Goal: Information Seeking & Learning: Learn about a topic

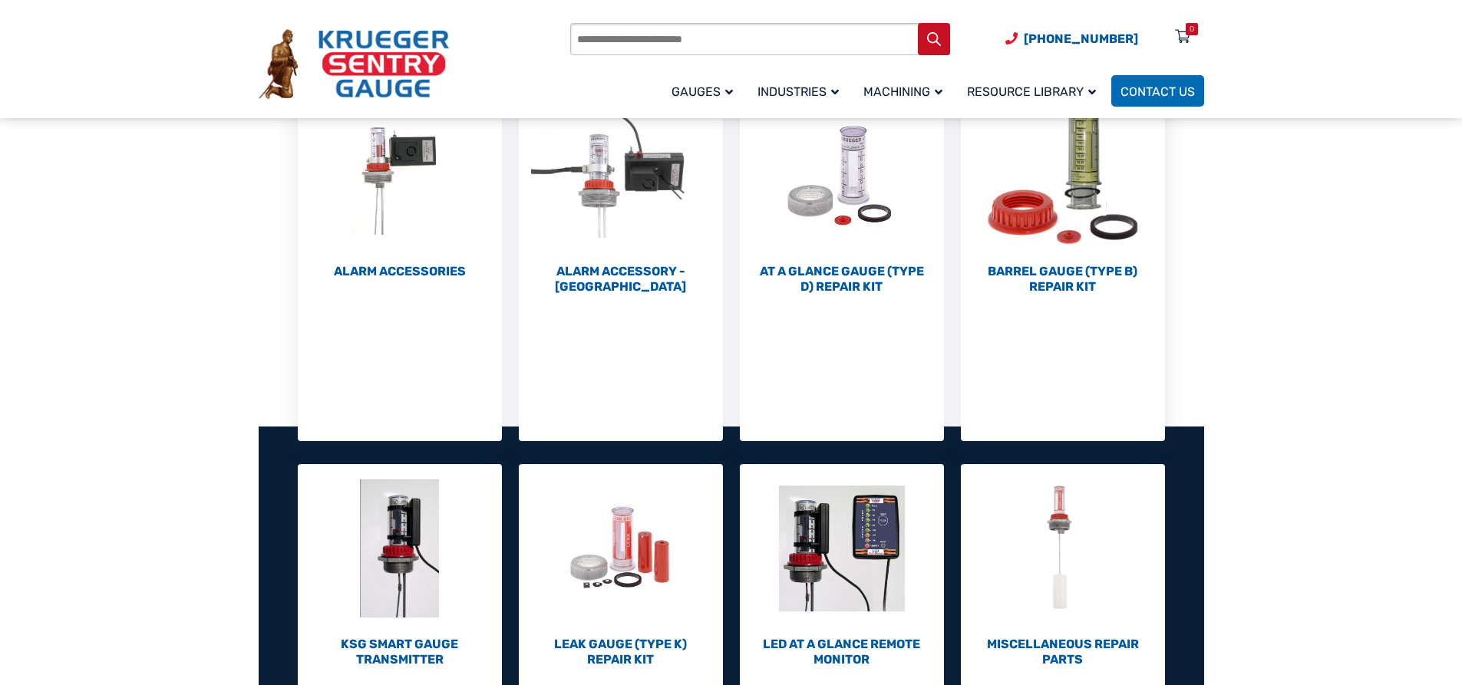
scroll to position [384, 0]
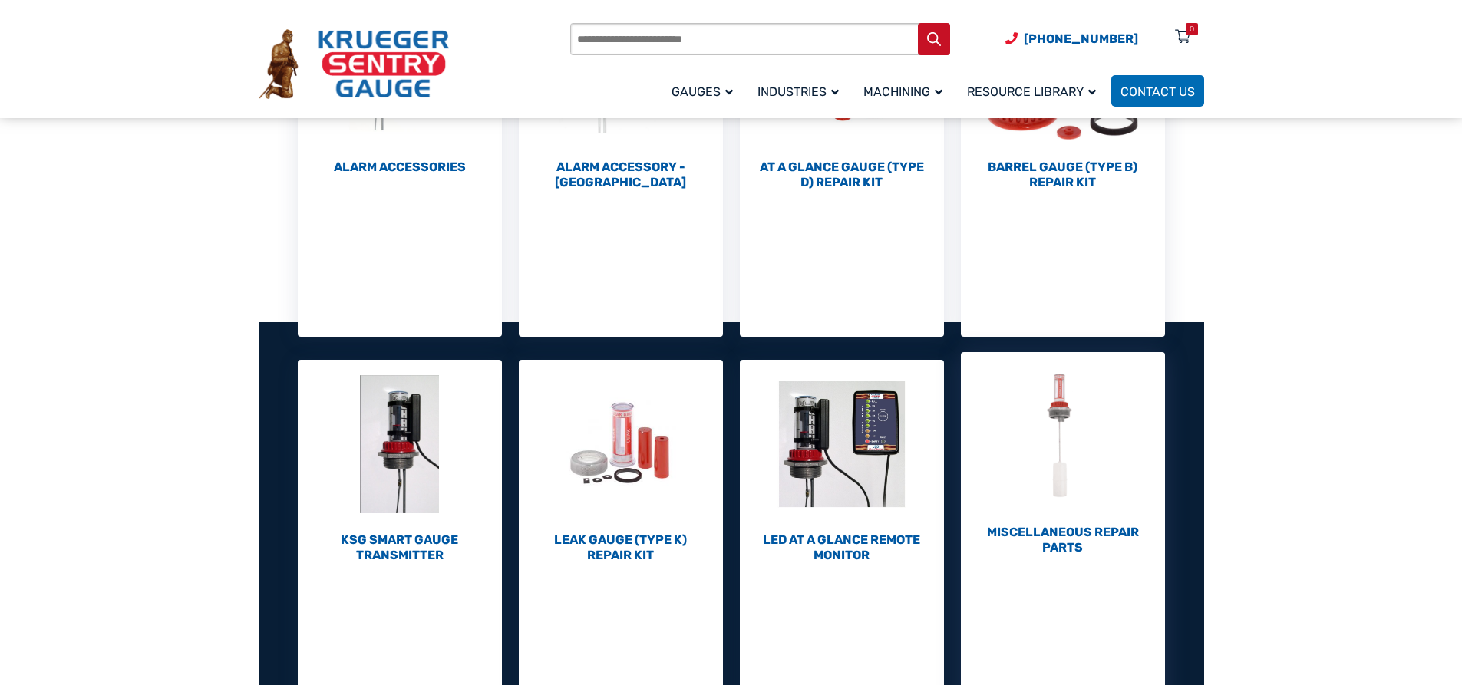
click at [1058, 528] on h2 "Miscellaneous Repair Parts (7)" at bounding box center [1063, 540] width 204 height 31
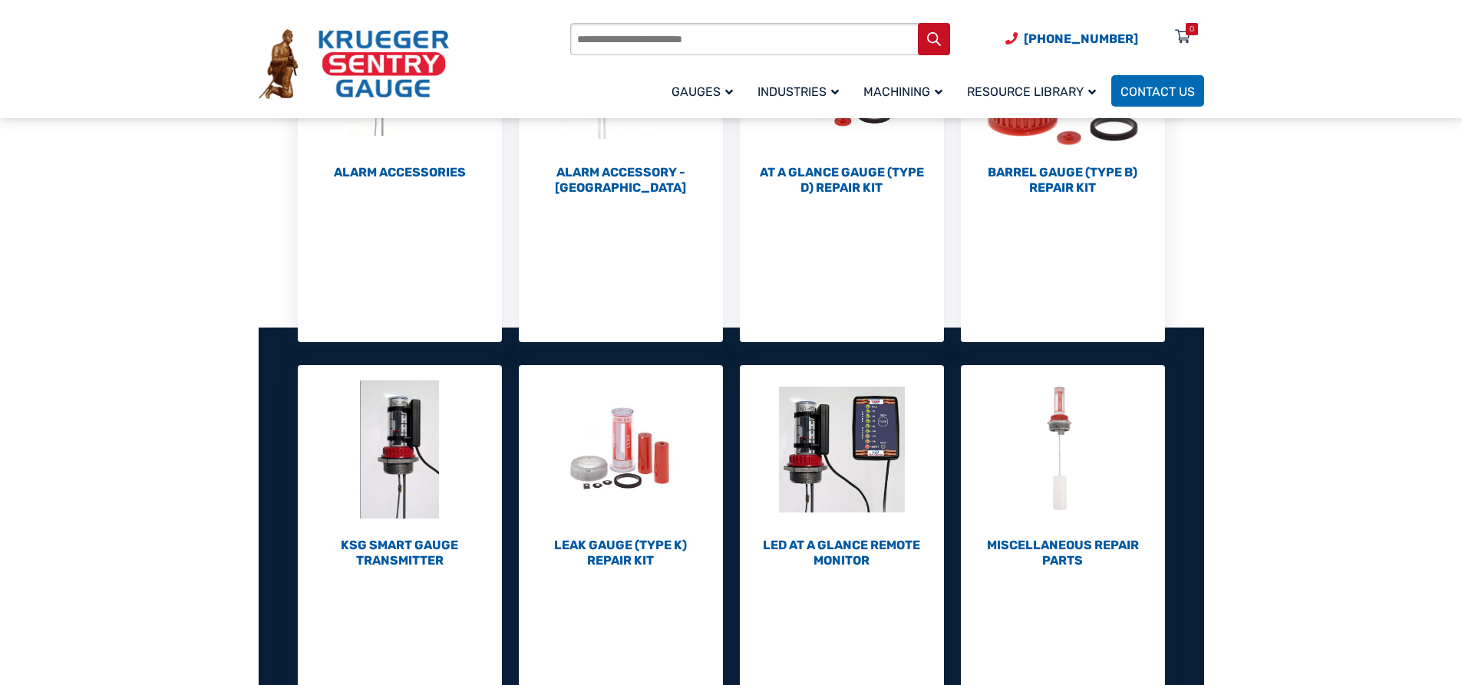
scroll to position [384, 0]
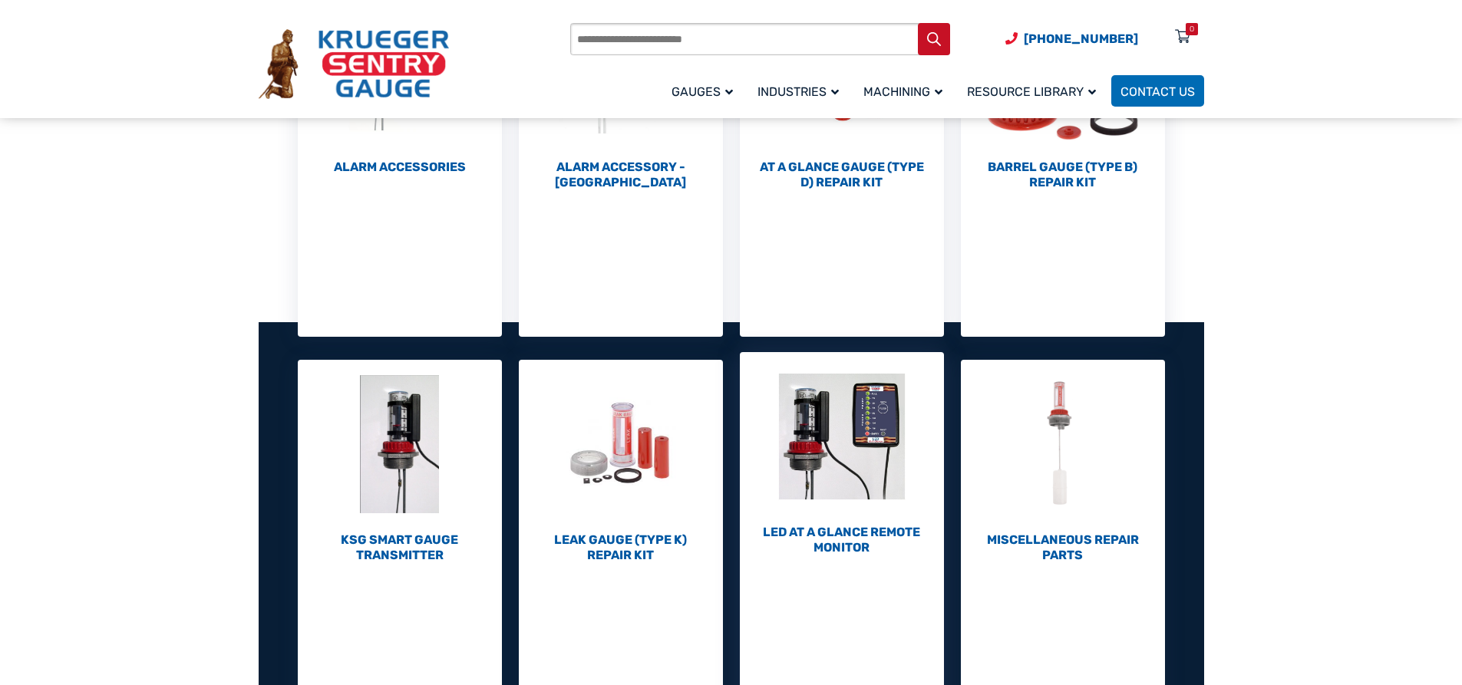
click at [864, 518] on img "Visit product category LED At A Glance Remote Monitor" at bounding box center [842, 436] width 204 height 169
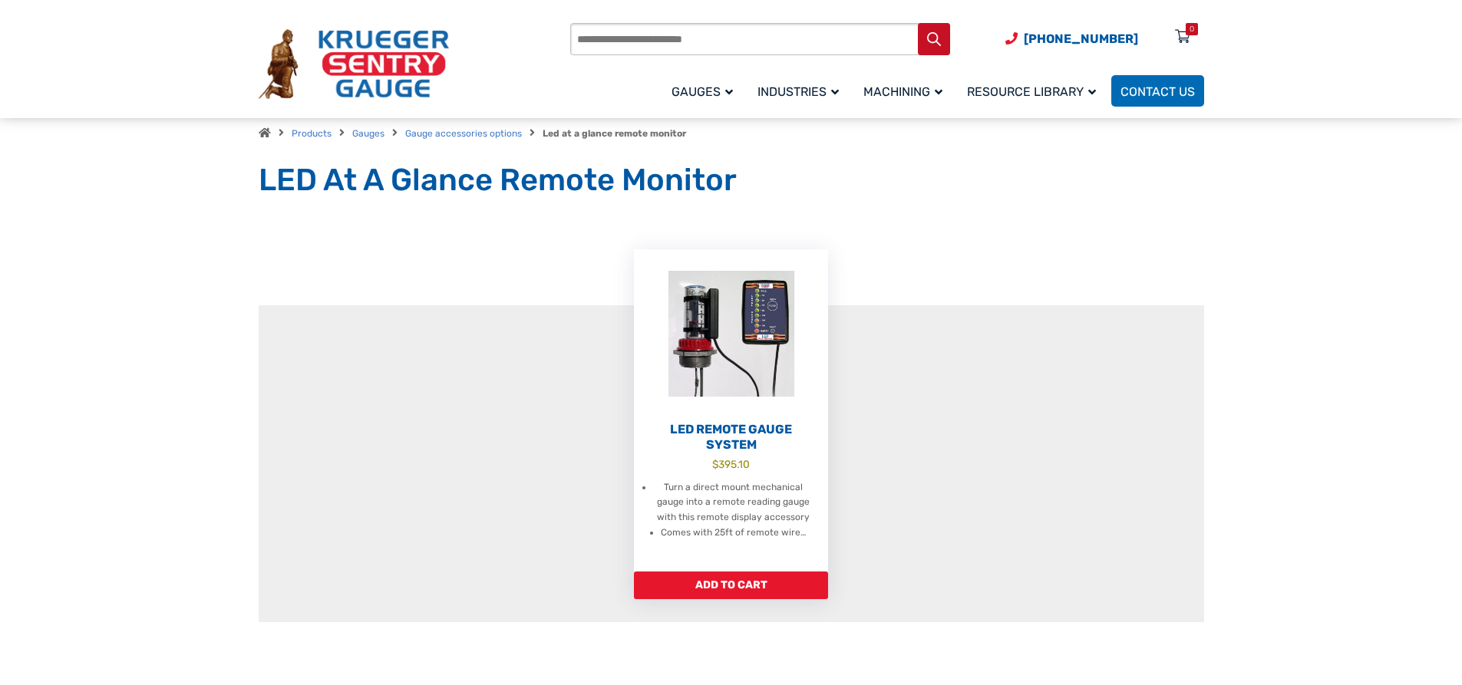
scroll to position [77, 0]
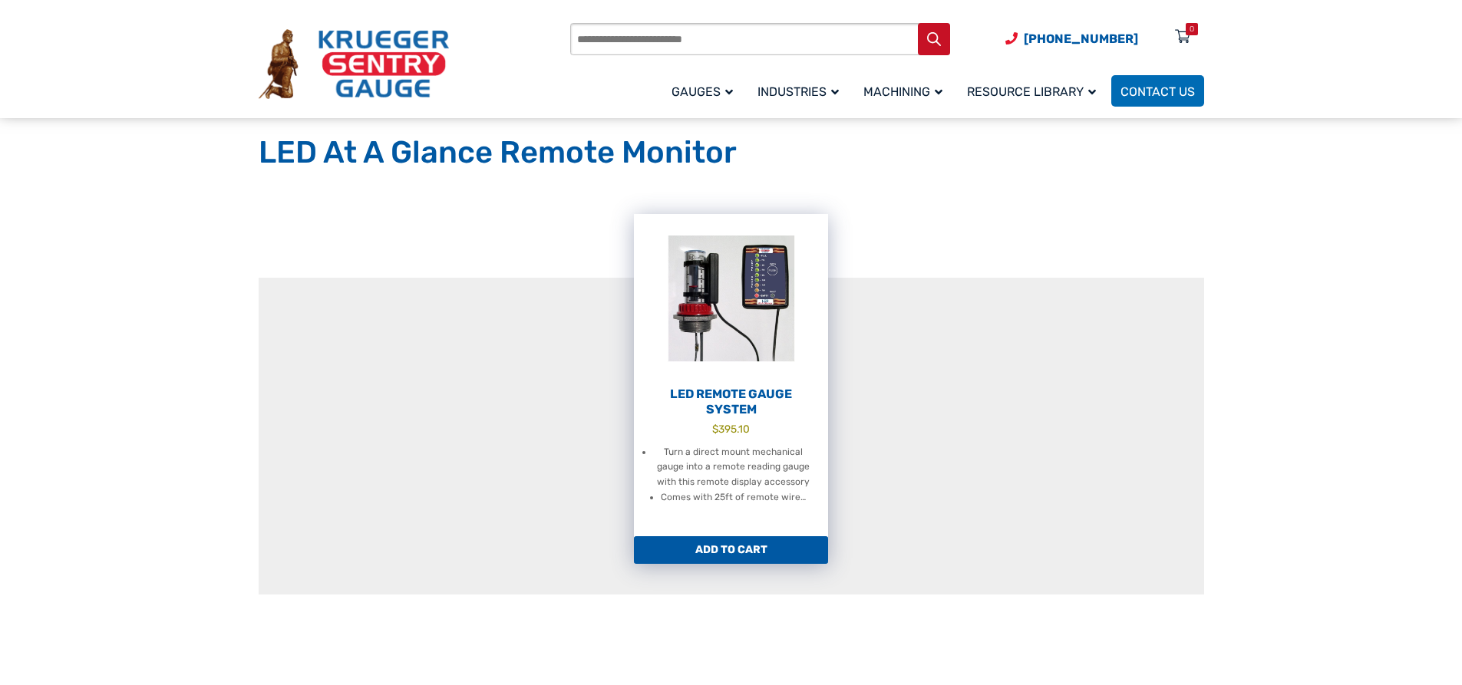
click at [729, 312] on img at bounding box center [731, 298] width 194 height 169
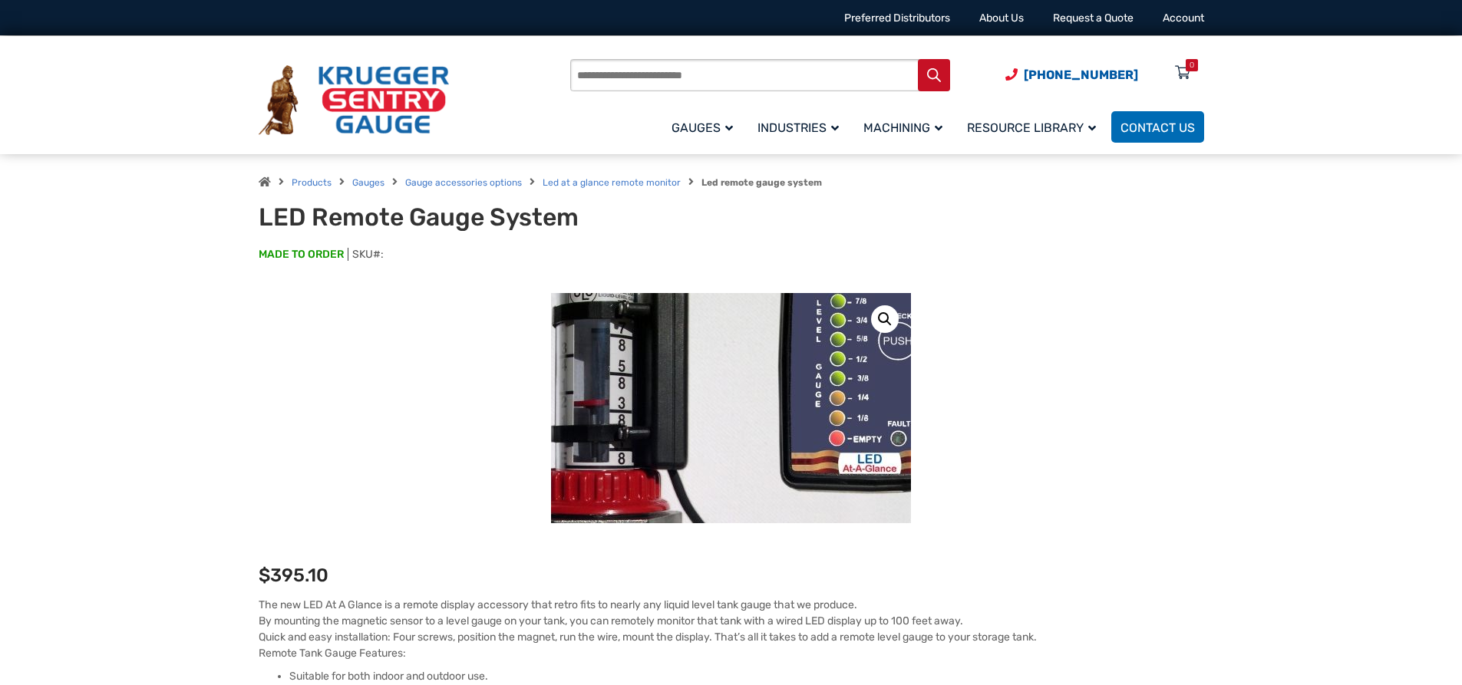
click at [715, 378] on img at bounding box center [738, 449] width 537 height 537
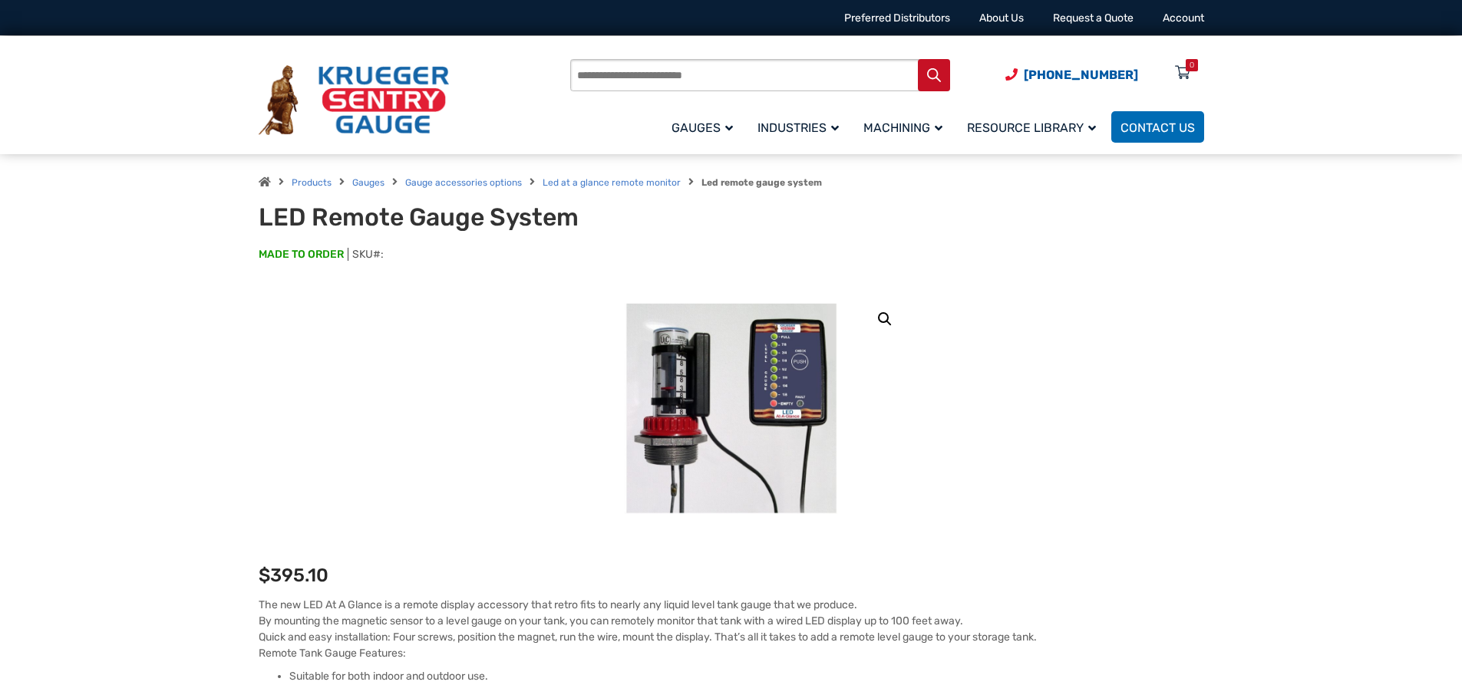
click at [886, 320] on link "🔍" at bounding box center [885, 319] width 28 height 28
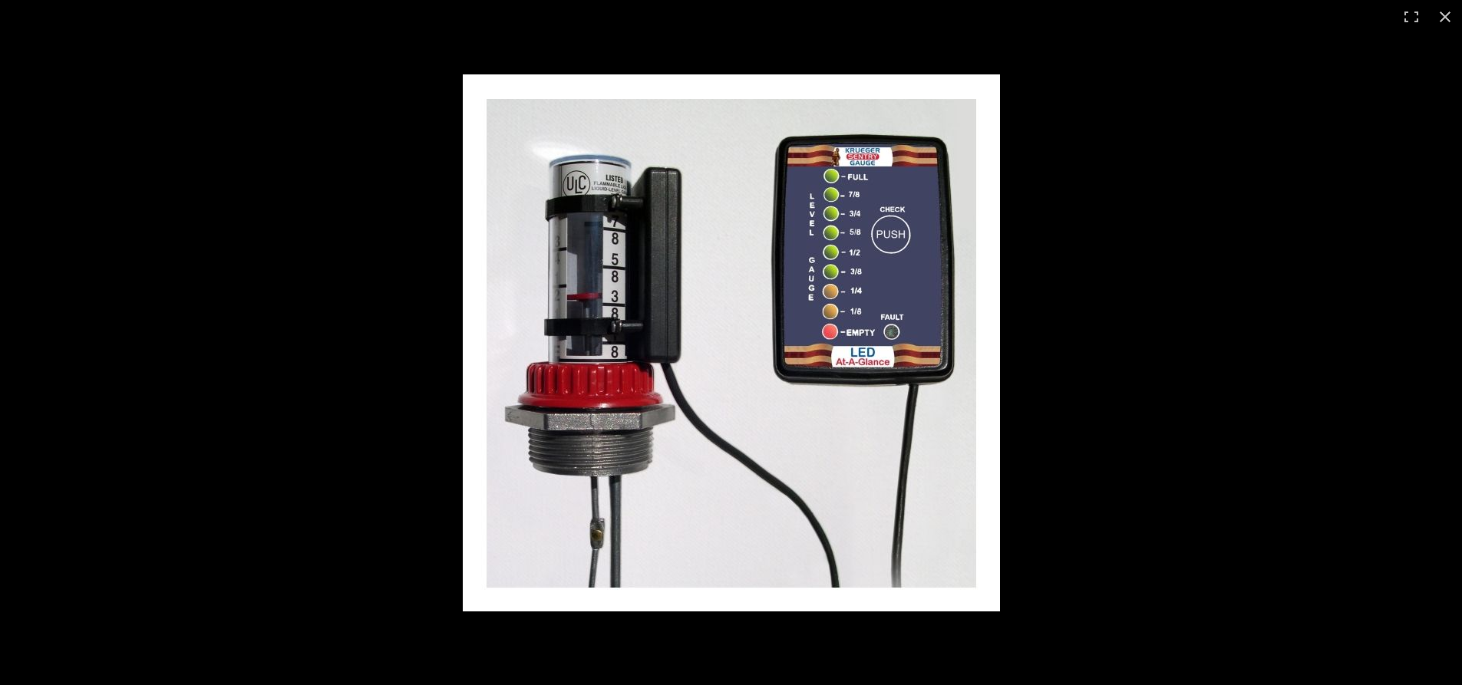
click at [703, 403] on img at bounding box center [731, 342] width 537 height 537
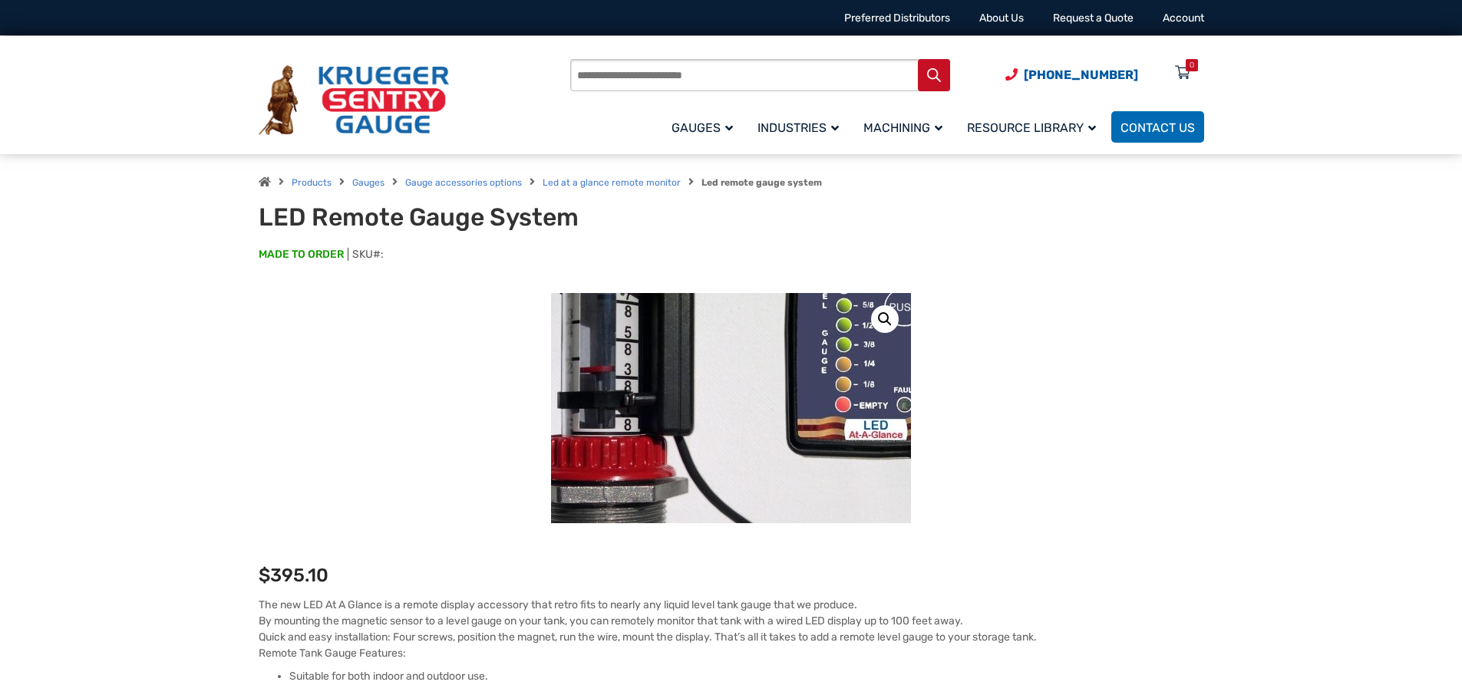
click at [703, 403] on img at bounding box center [744, 415] width 537 height 537
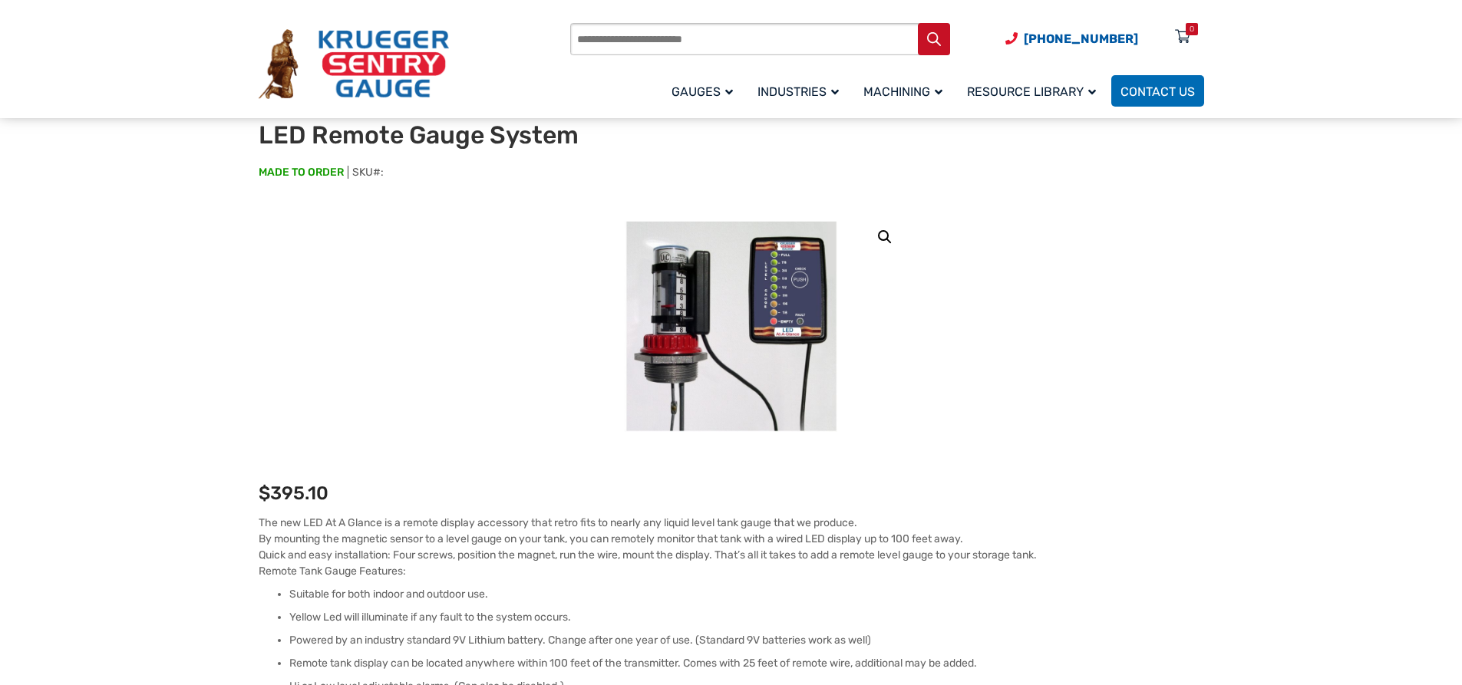
scroll to position [77, 0]
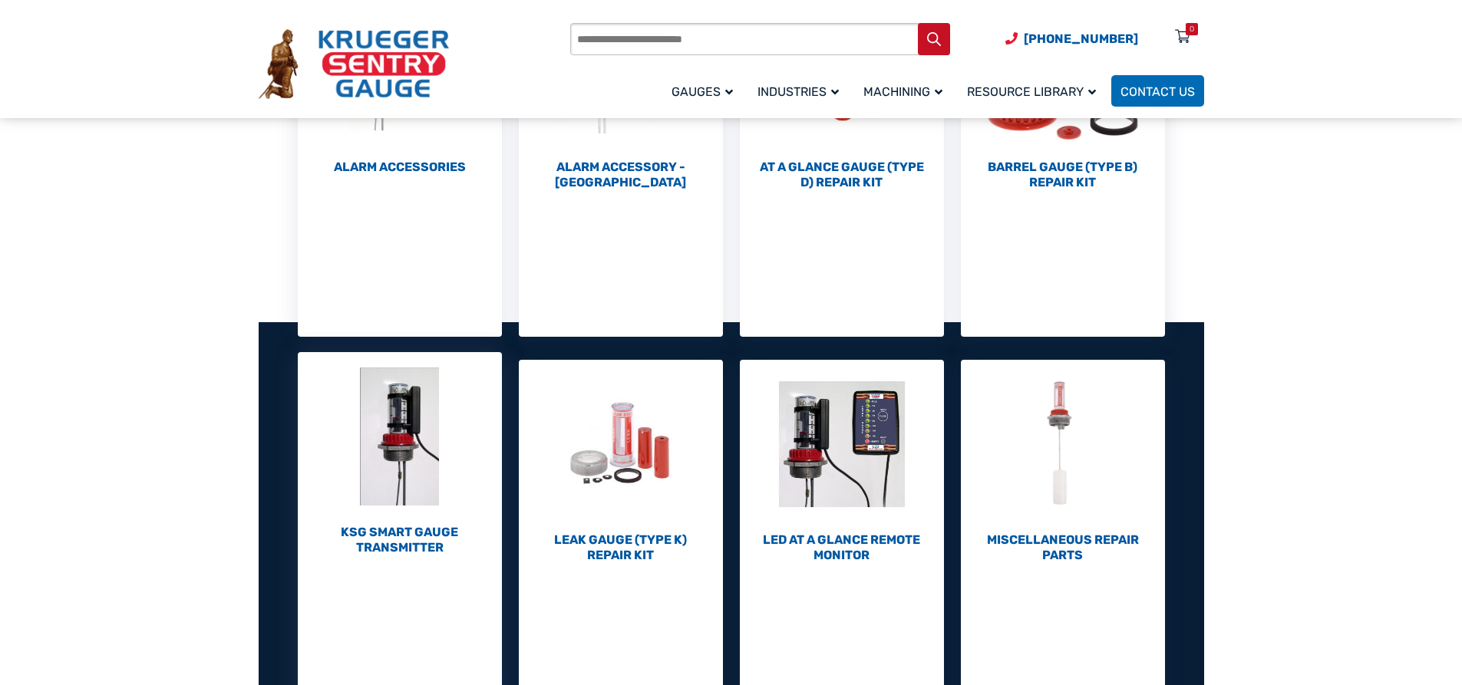
click at [411, 449] on img "Visit product category KSG Smart Gauge Transmitter" at bounding box center [400, 436] width 204 height 169
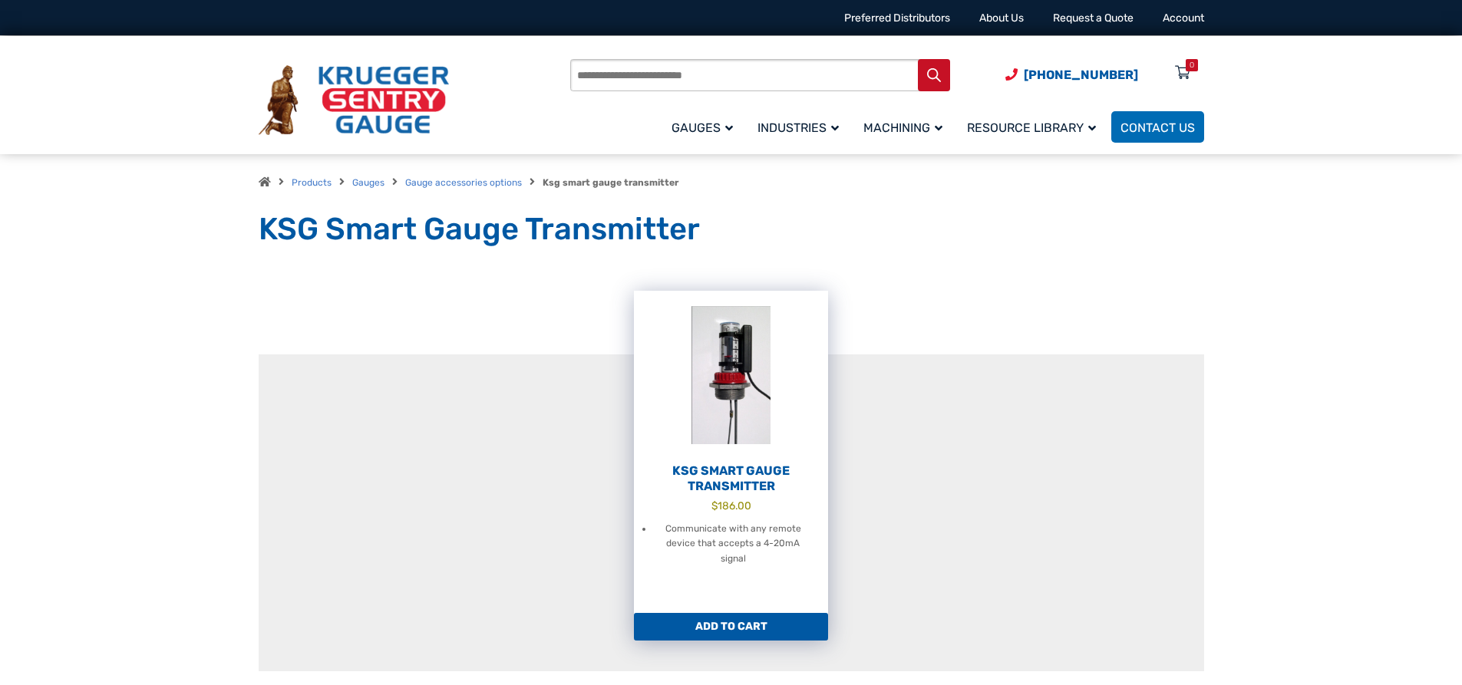
click at [744, 401] on img at bounding box center [731, 375] width 194 height 169
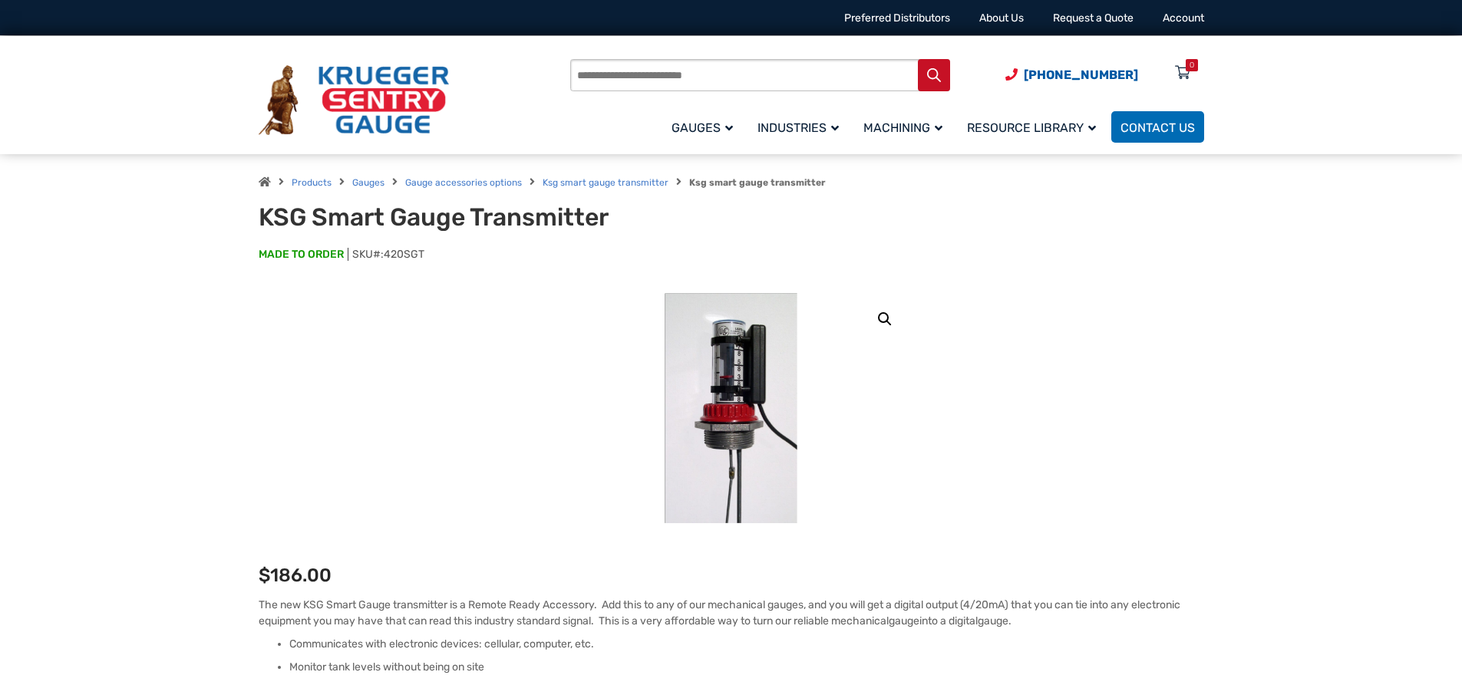
click at [883, 315] on link "🔍" at bounding box center [885, 319] width 28 height 28
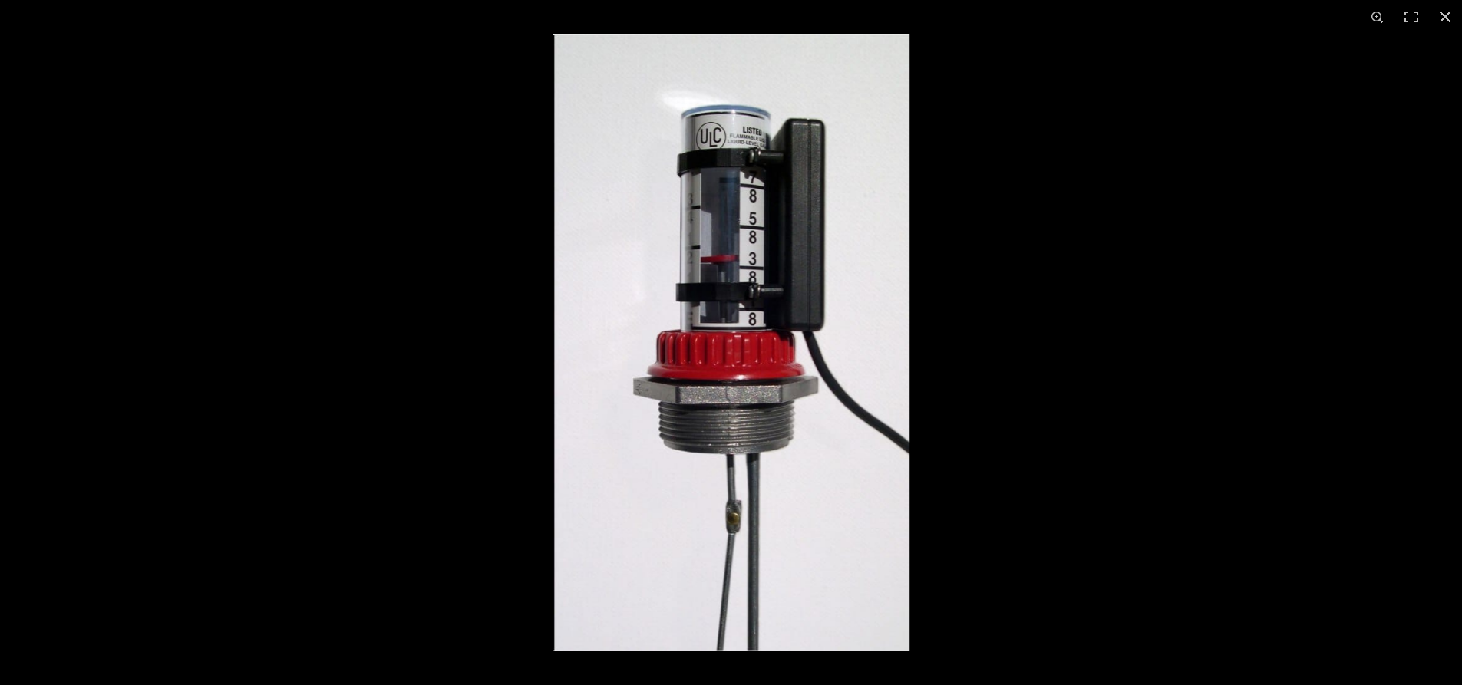
click at [747, 305] on img at bounding box center [731, 343] width 356 height 618
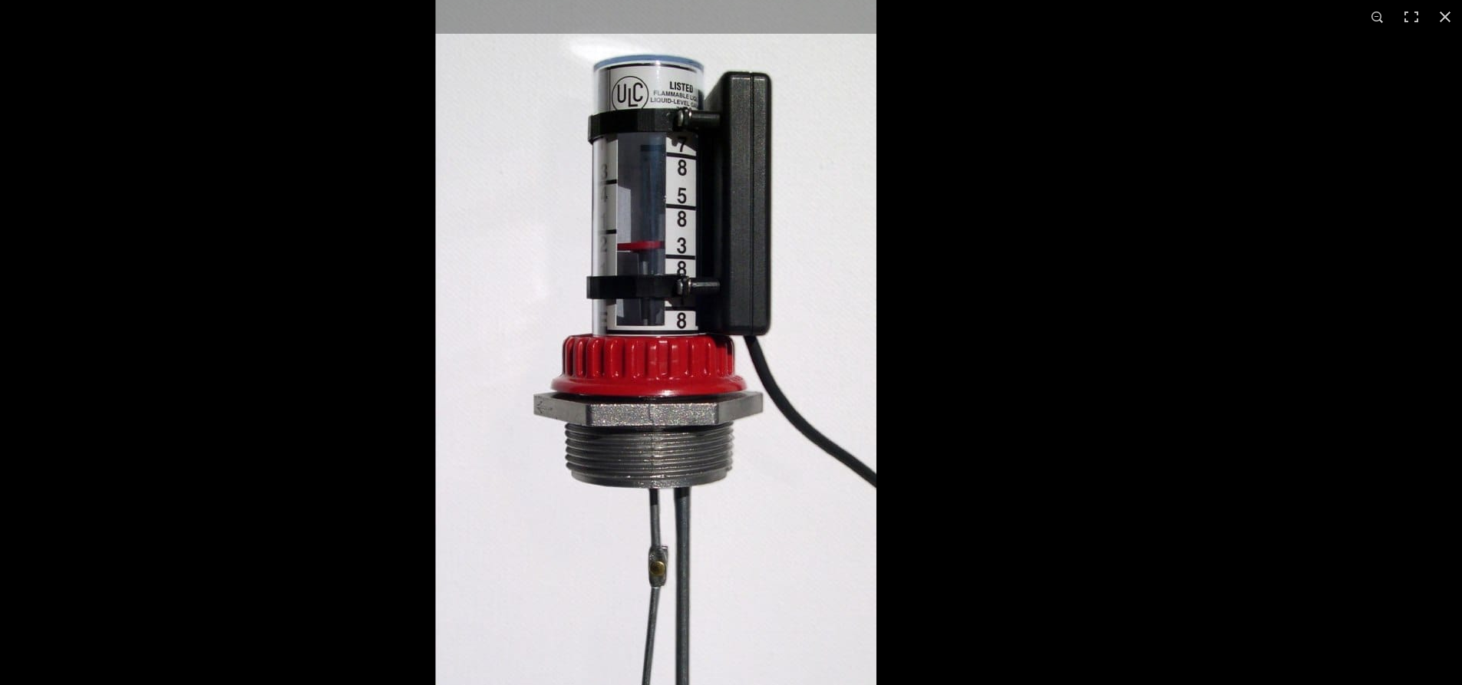
click at [596, 292] on img at bounding box center [655, 349] width 442 height 767
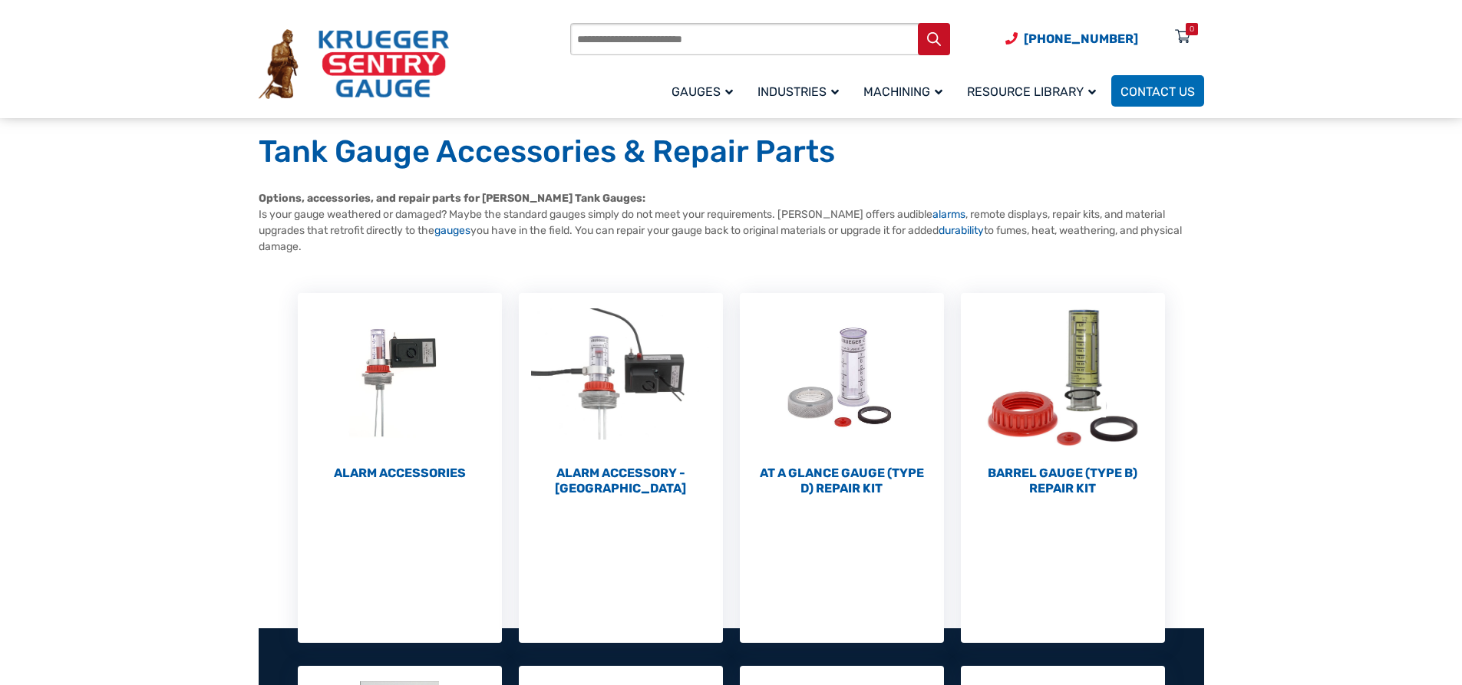
scroll to position [77, 0]
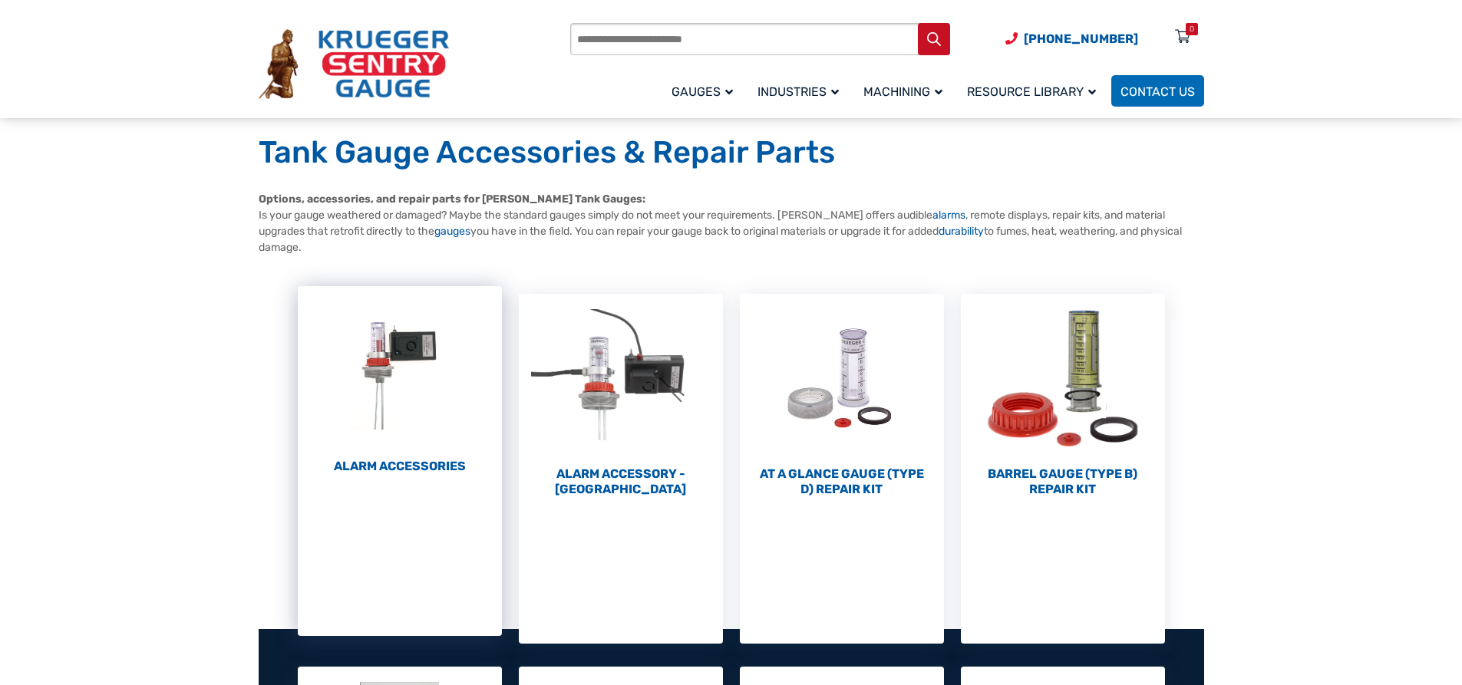
click at [400, 450] on img "Visit product category Alarm Accessories" at bounding box center [400, 370] width 204 height 169
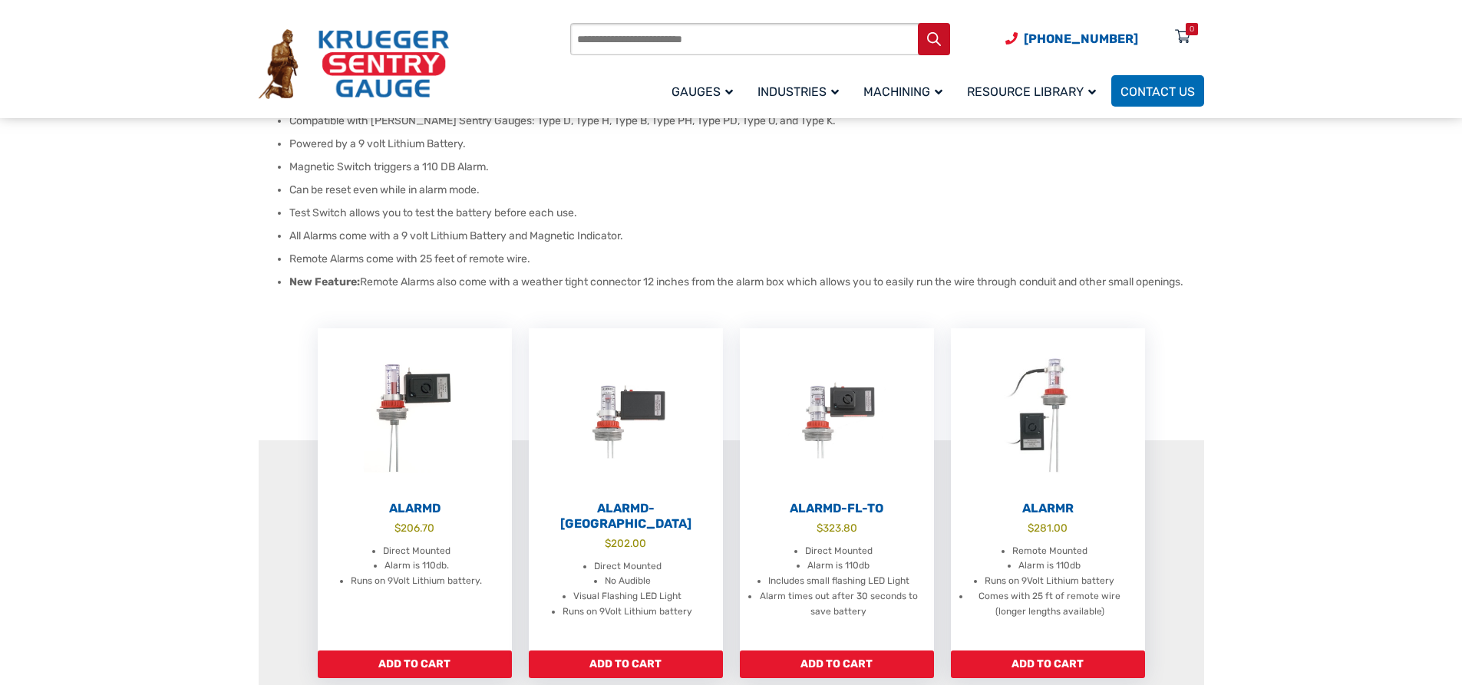
scroll to position [230, 0]
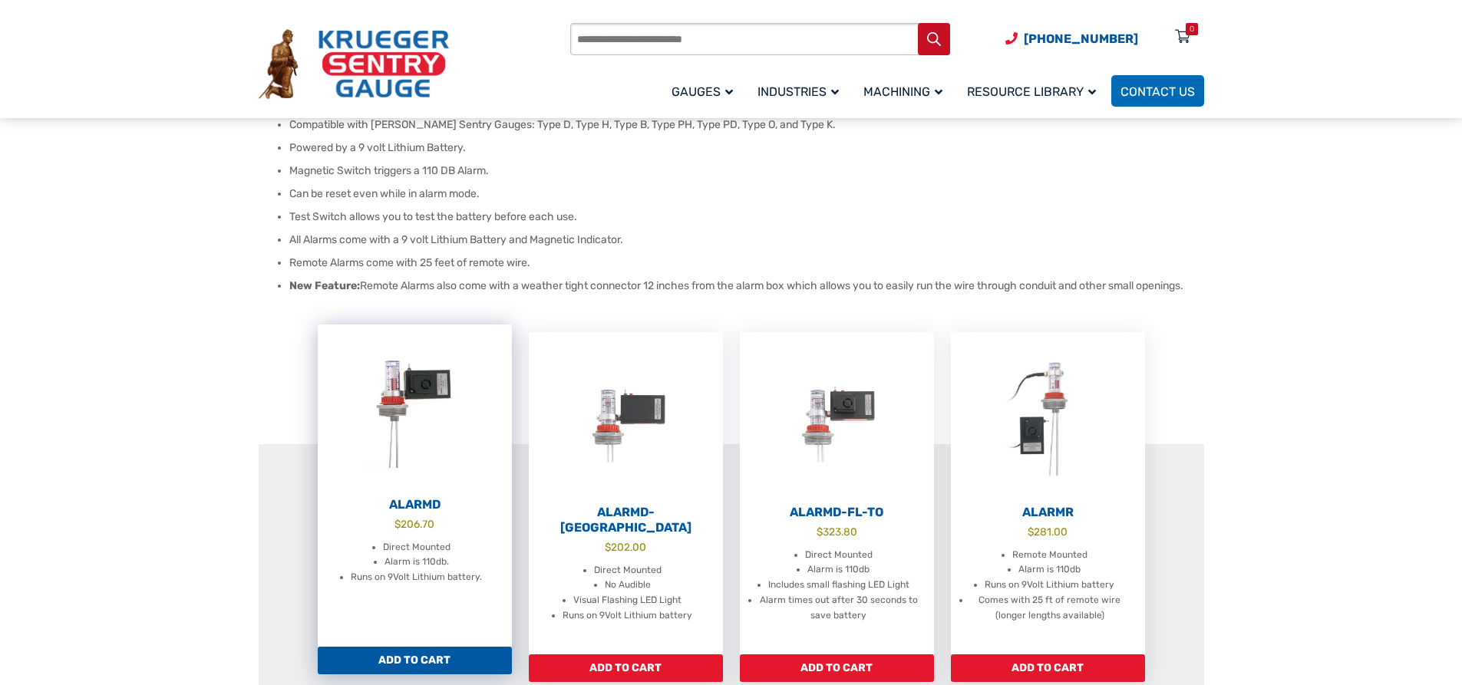
click at [409, 503] on h2 "AlarmD" at bounding box center [415, 504] width 194 height 15
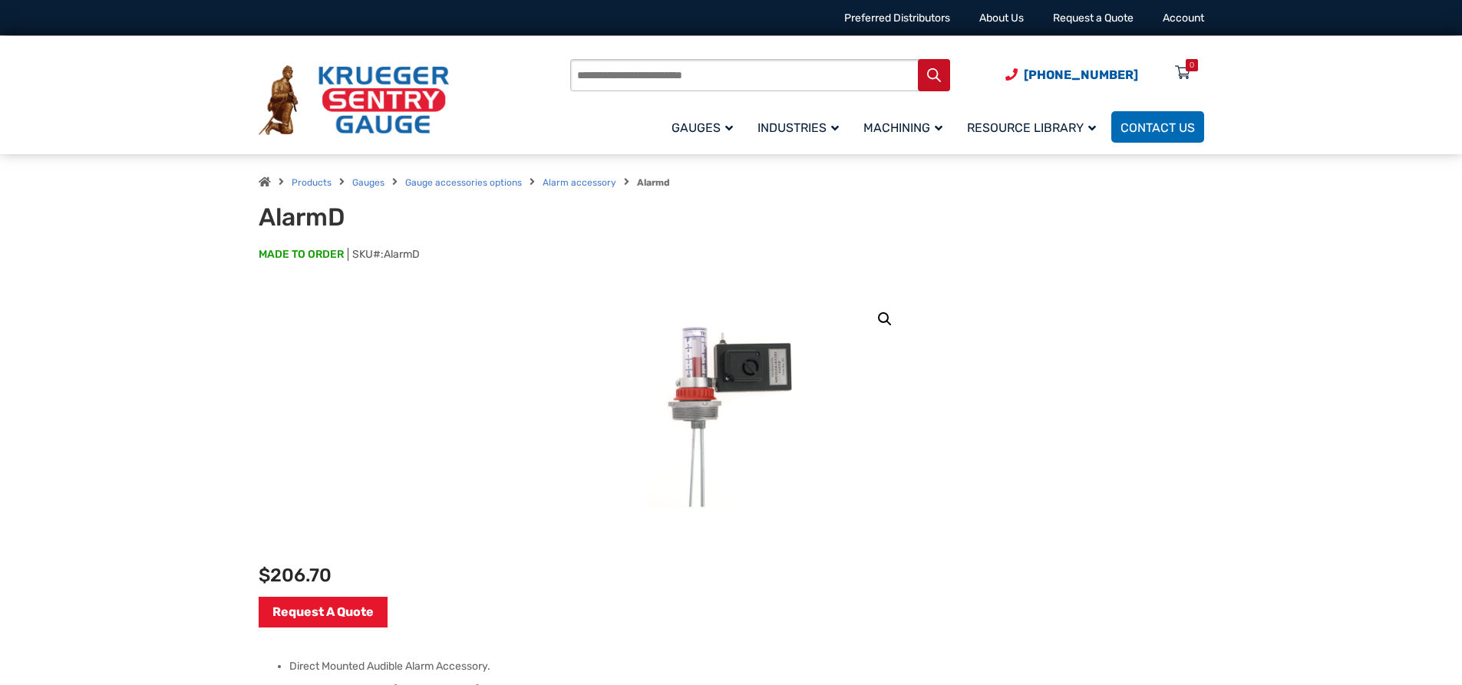
click at [886, 315] on link "🔍" at bounding box center [885, 319] width 28 height 28
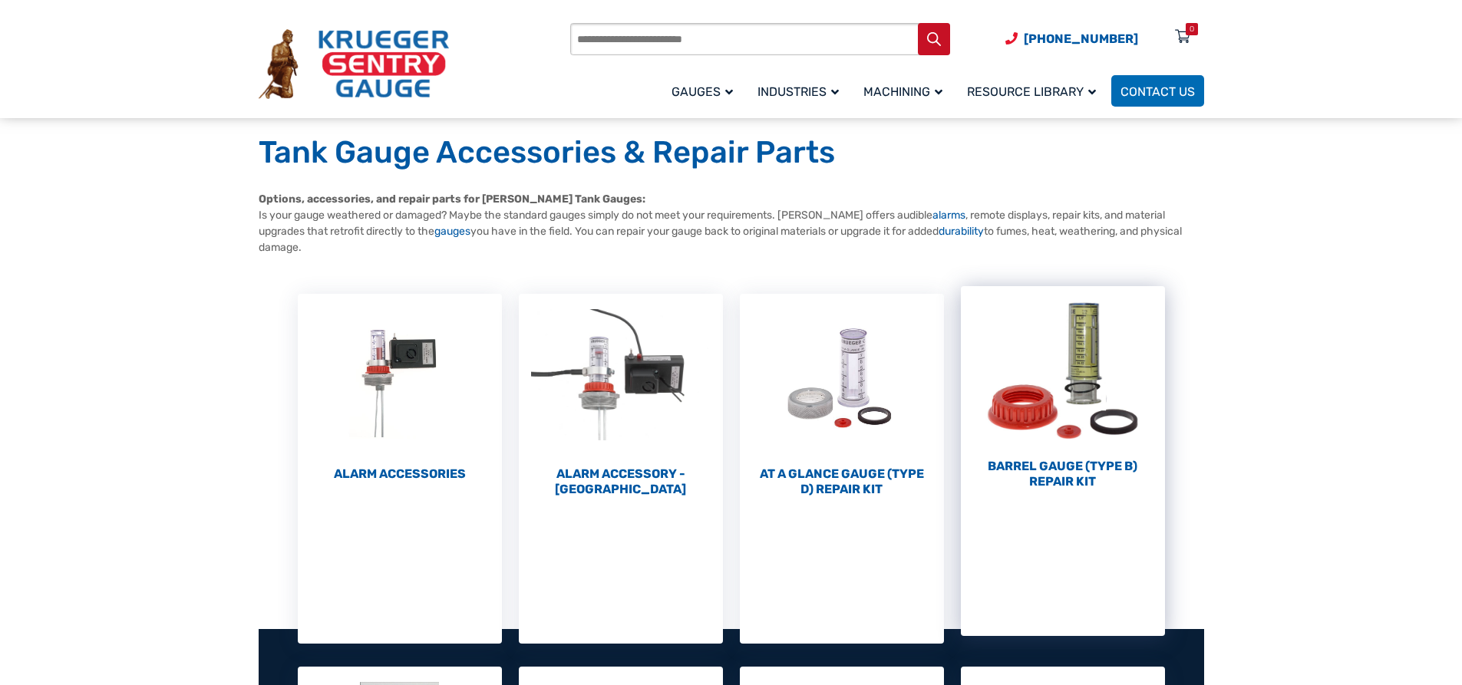
click at [1055, 463] on h2 "Barrel Gauge (Type B) Repair Kit (10)" at bounding box center [1063, 474] width 204 height 31
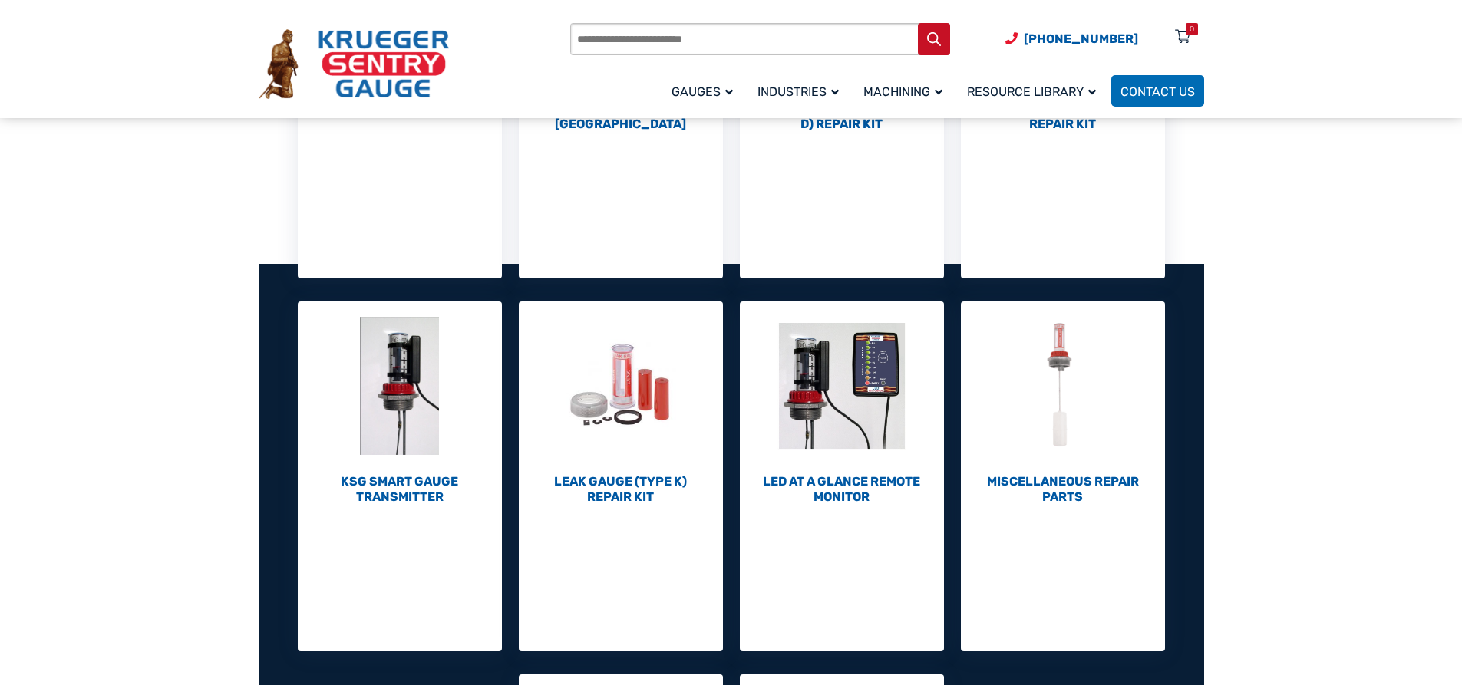
scroll to position [460, 0]
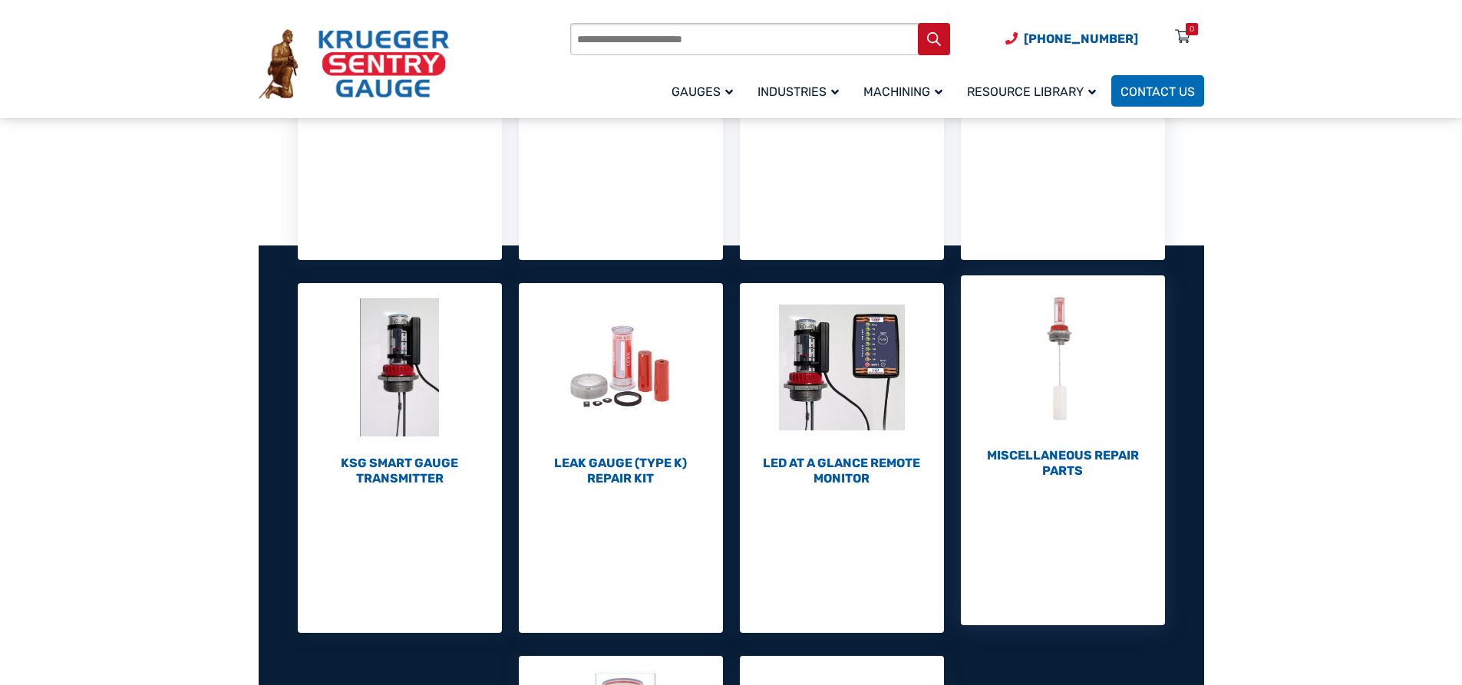
click at [1060, 462] on h2 "Miscellaneous Repair Parts (7)" at bounding box center [1063, 463] width 204 height 31
